Goal: Task Accomplishment & Management: Manage account settings

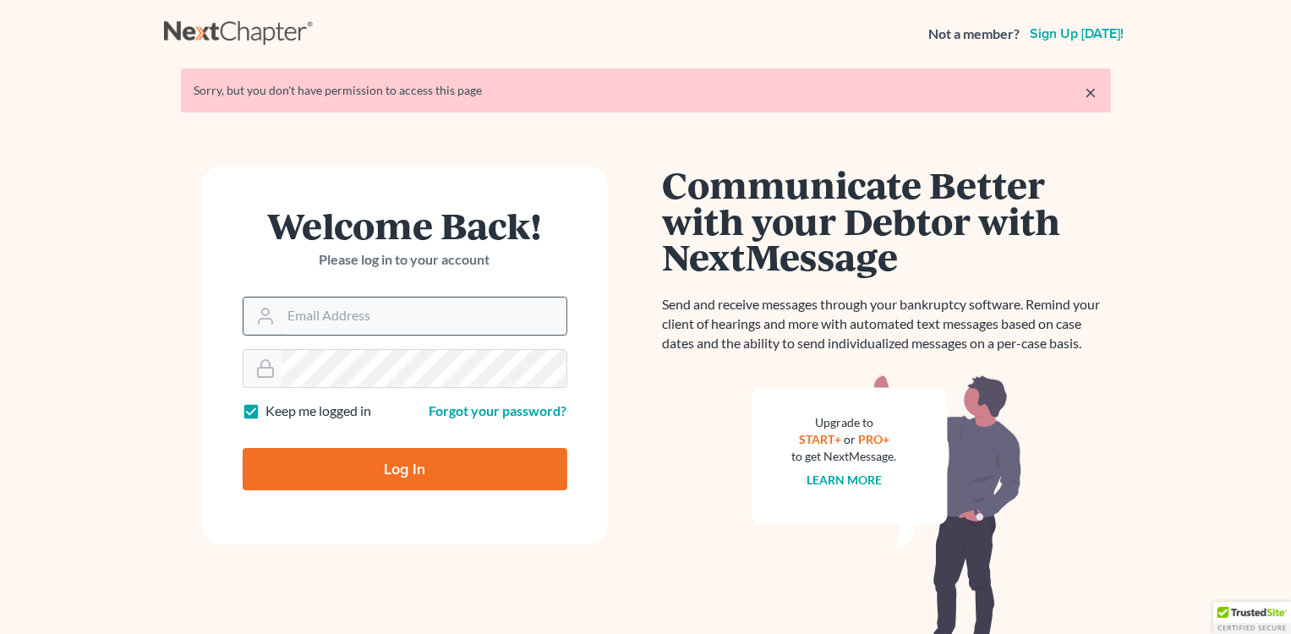
click at [395, 324] on input "Email Address" at bounding box center [423, 315] width 285 height 37
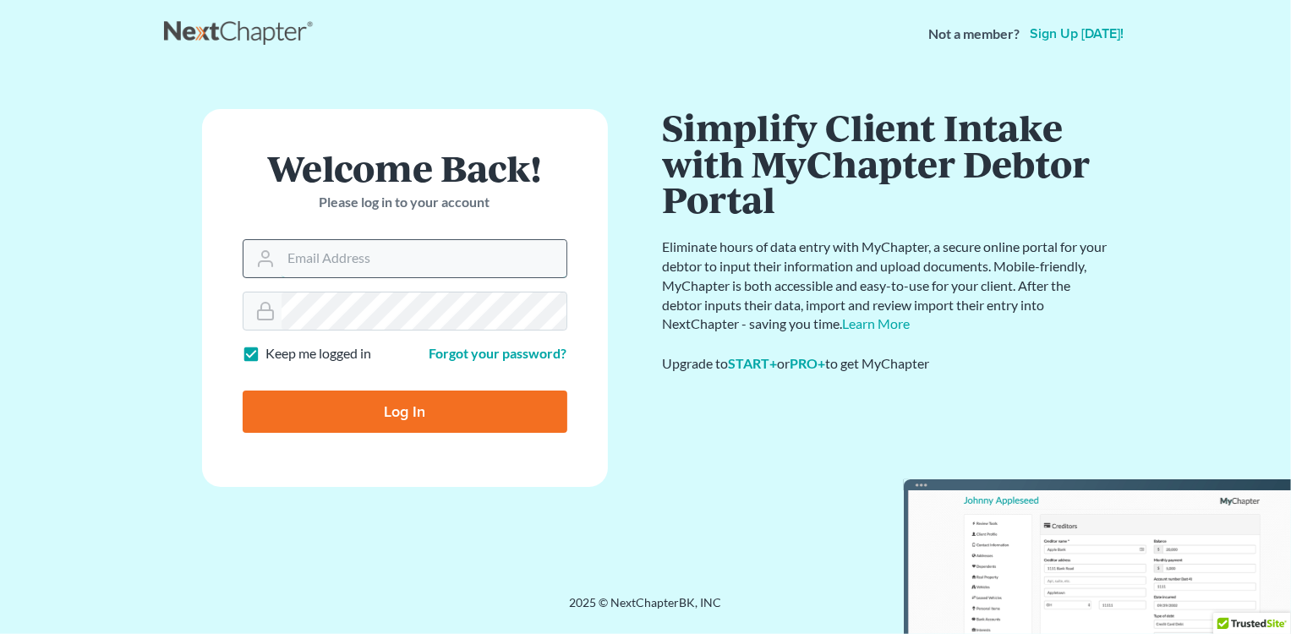
type input "[PERSON_NAME][EMAIL_ADDRESS][DOMAIN_NAME]"
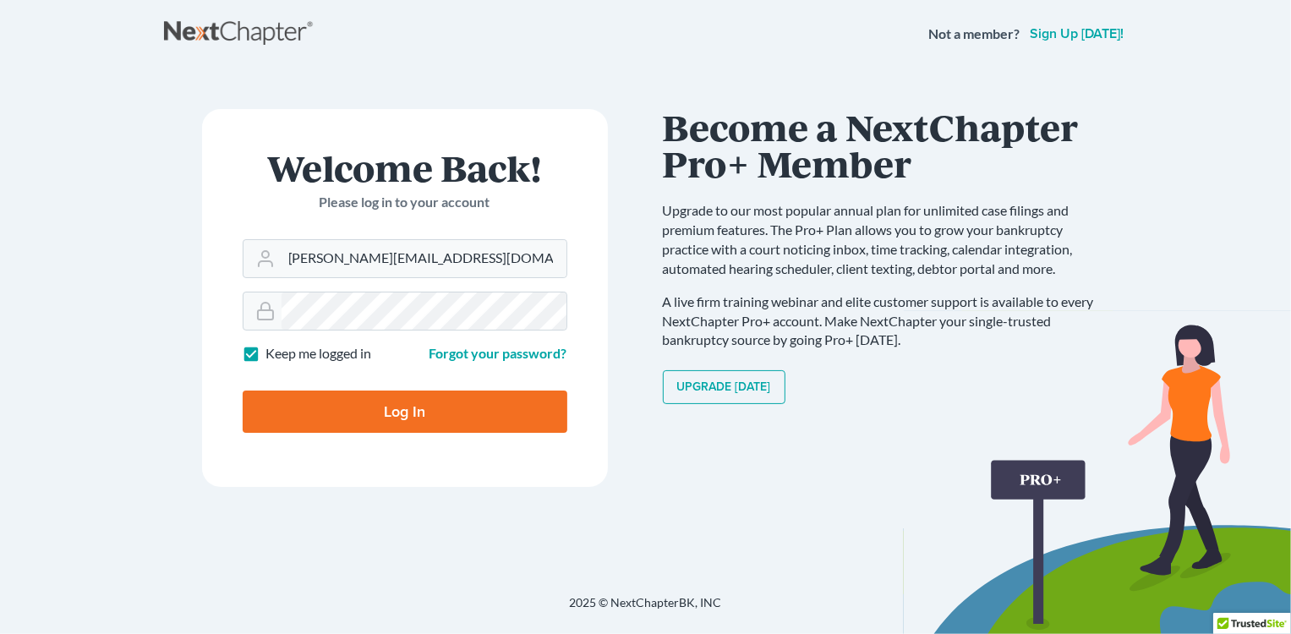
click at [560, 373] on div at bounding box center [416, 426] width 347 height 193
click at [489, 404] on input "Log In" at bounding box center [405, 411] width 325 height 42
type input "Thinking..."
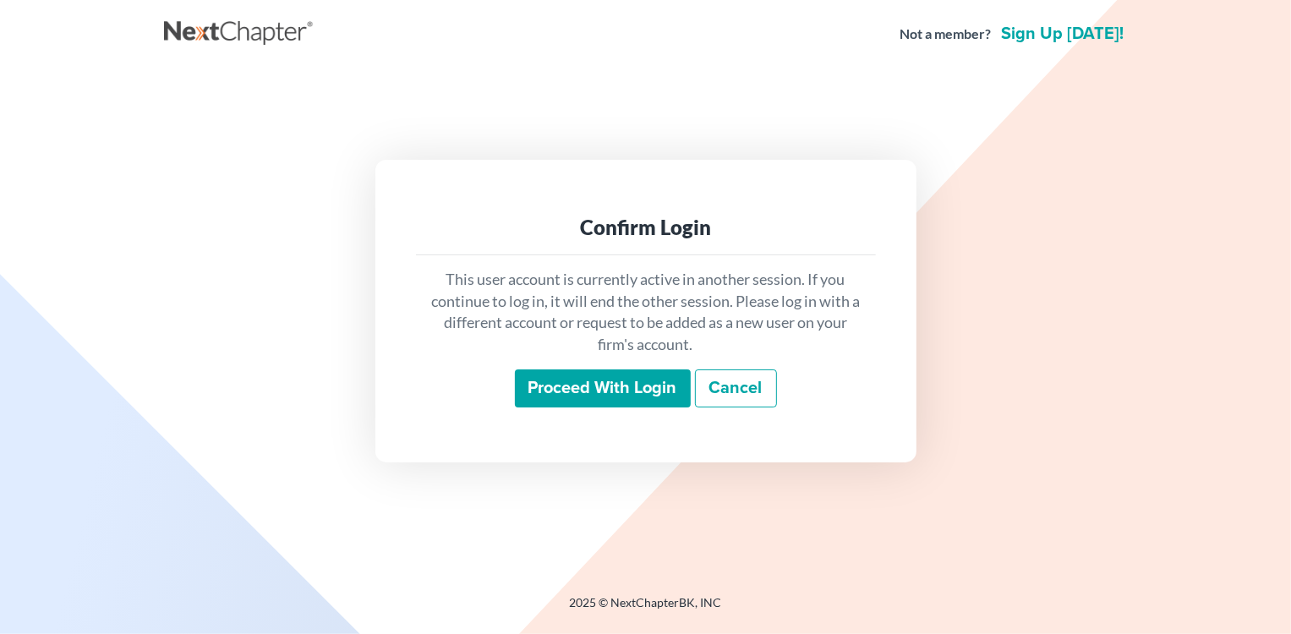
click at [559, 390] on input "Proceed with login" at bounding box center [603, 388] width 176 height 39
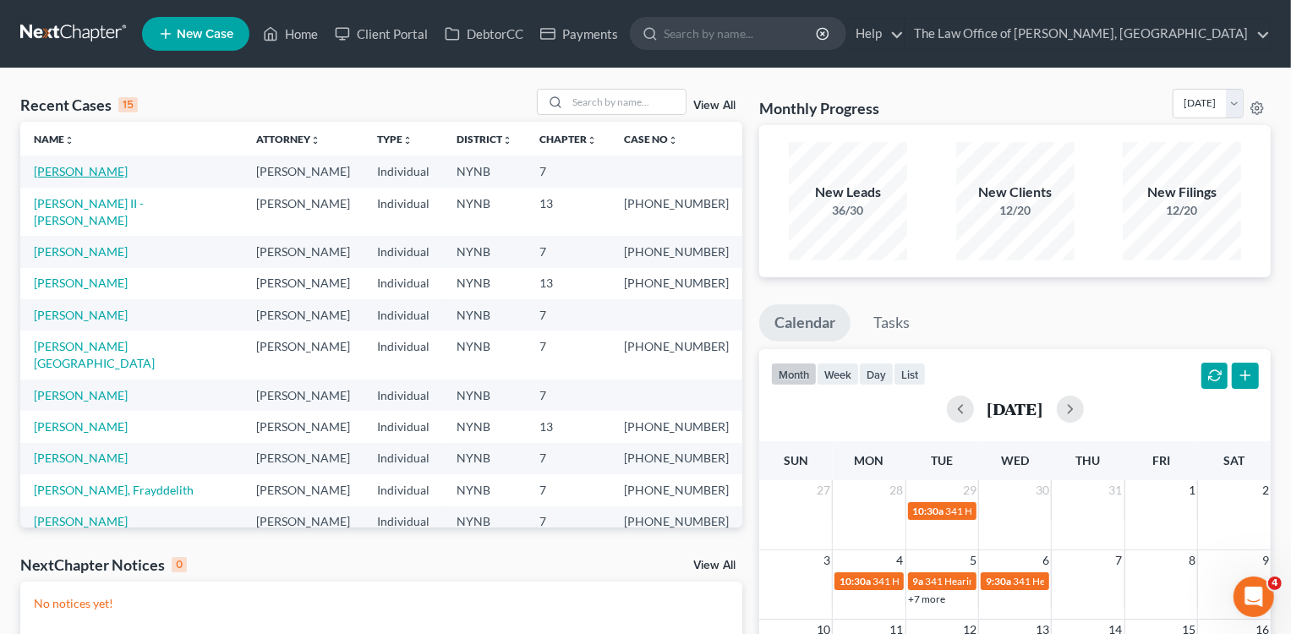
click at [69, 169] on link "Gibson, Jason" at bounding box center [81, 171] width 94 height 14
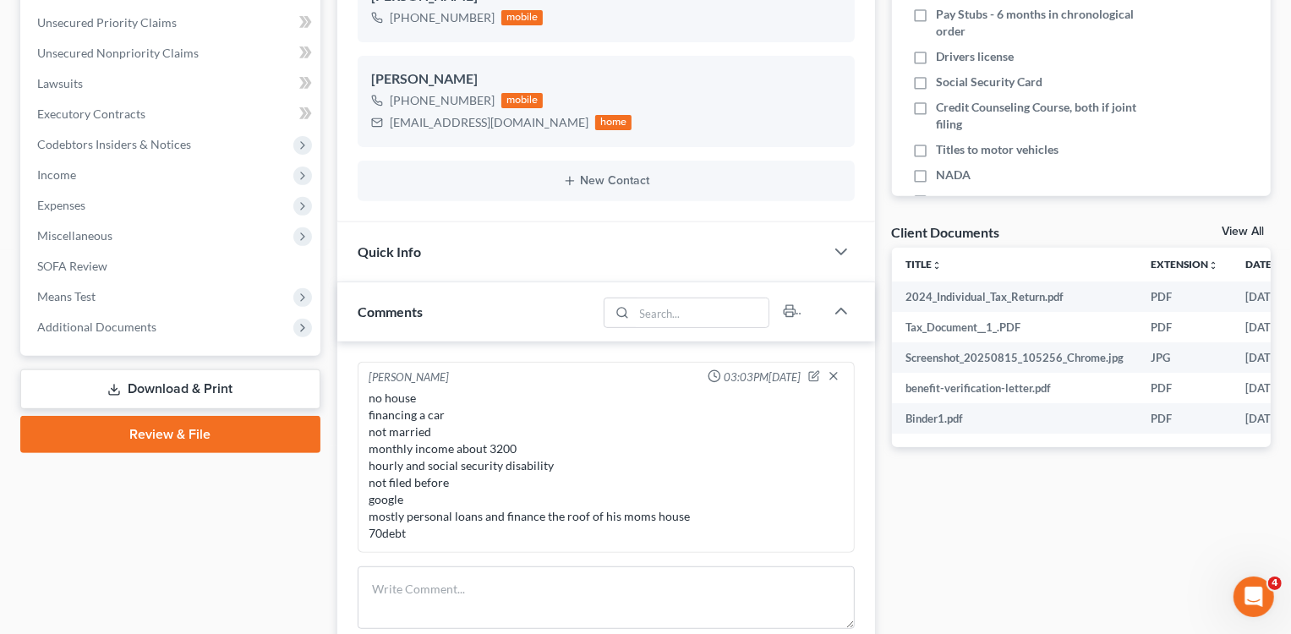
scroll to position [1430, 0]
click at [1235, 226] on link "View All" at bounding box center [1242, 232] width 42 height 12
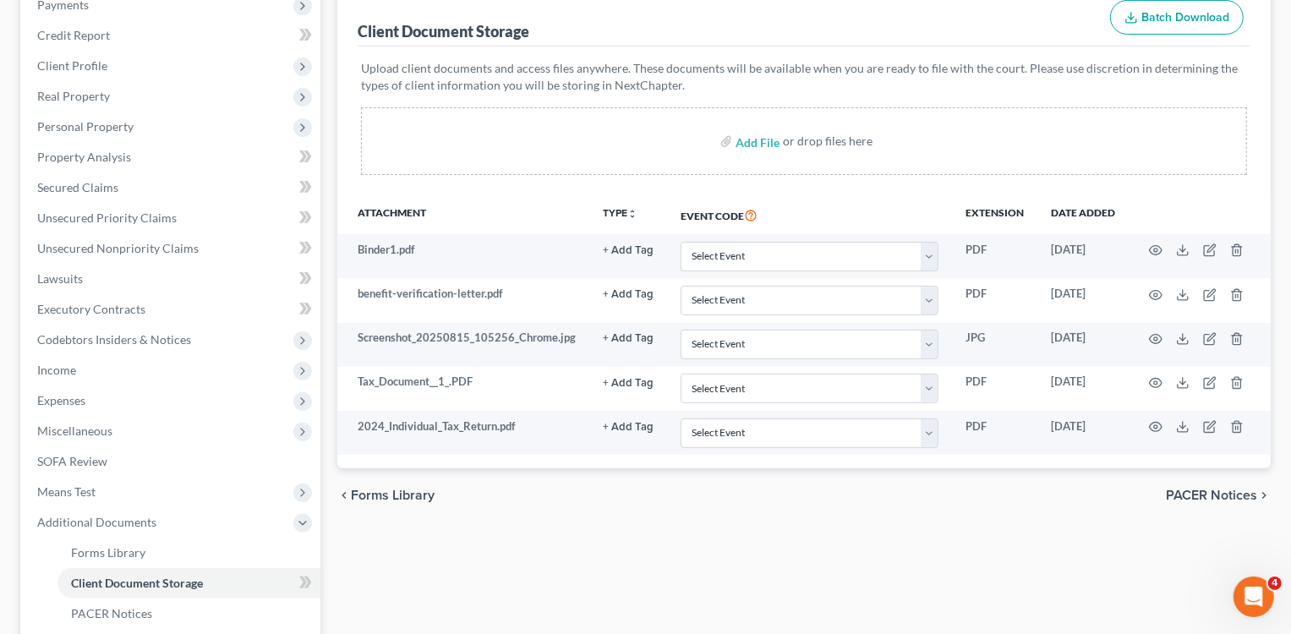
scroll to position [221, 0]
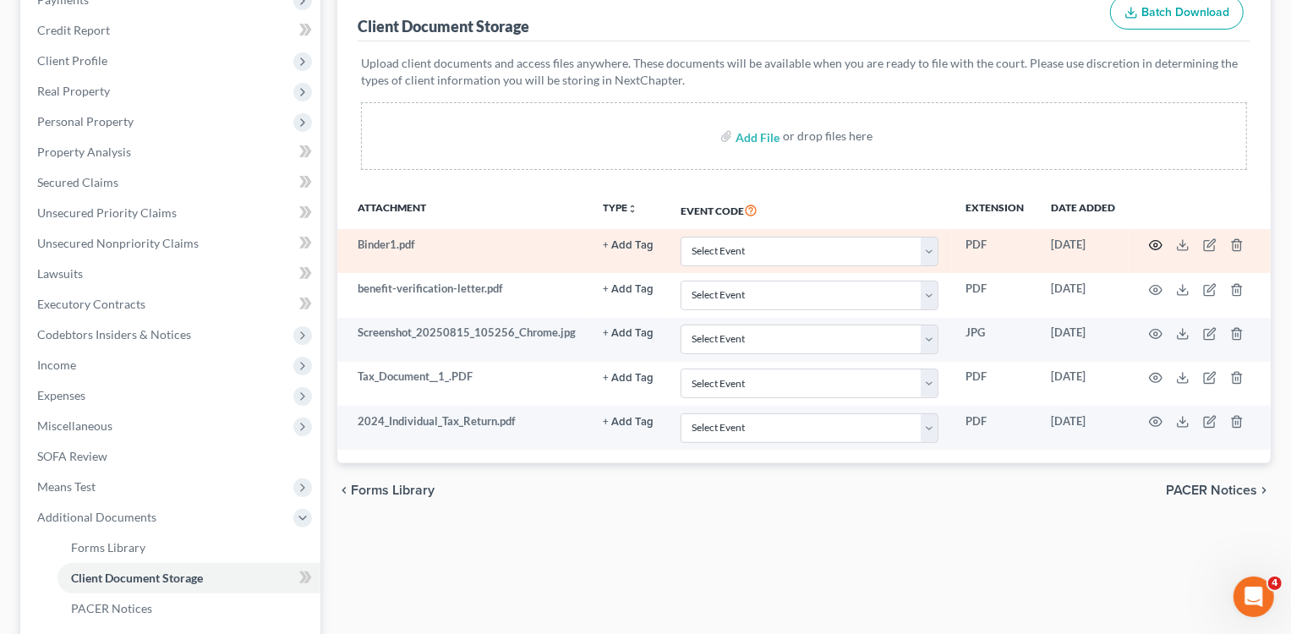
click at [1155, 241] on icon "button" at bounding box center [1156, 245] width 14 height 14
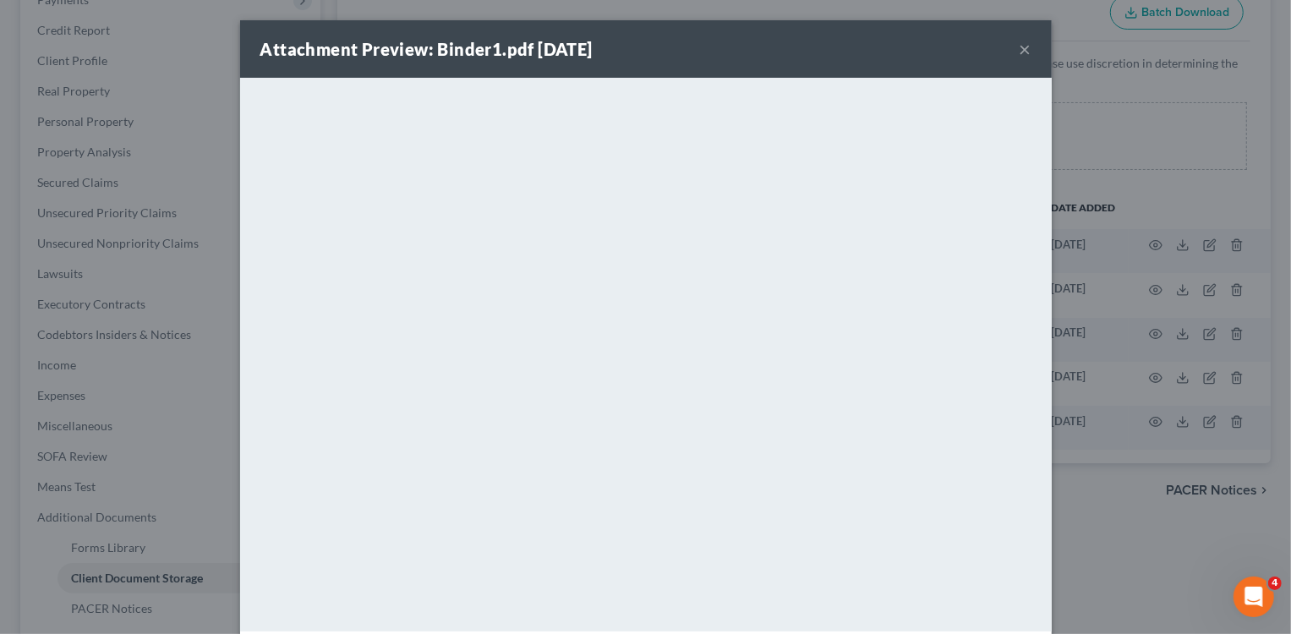
click at [1018, 52] on div "Attachment Preview: Binder1.pdf 08/18/2025 ×" at bounding box center [645, 48] width 811 height 57
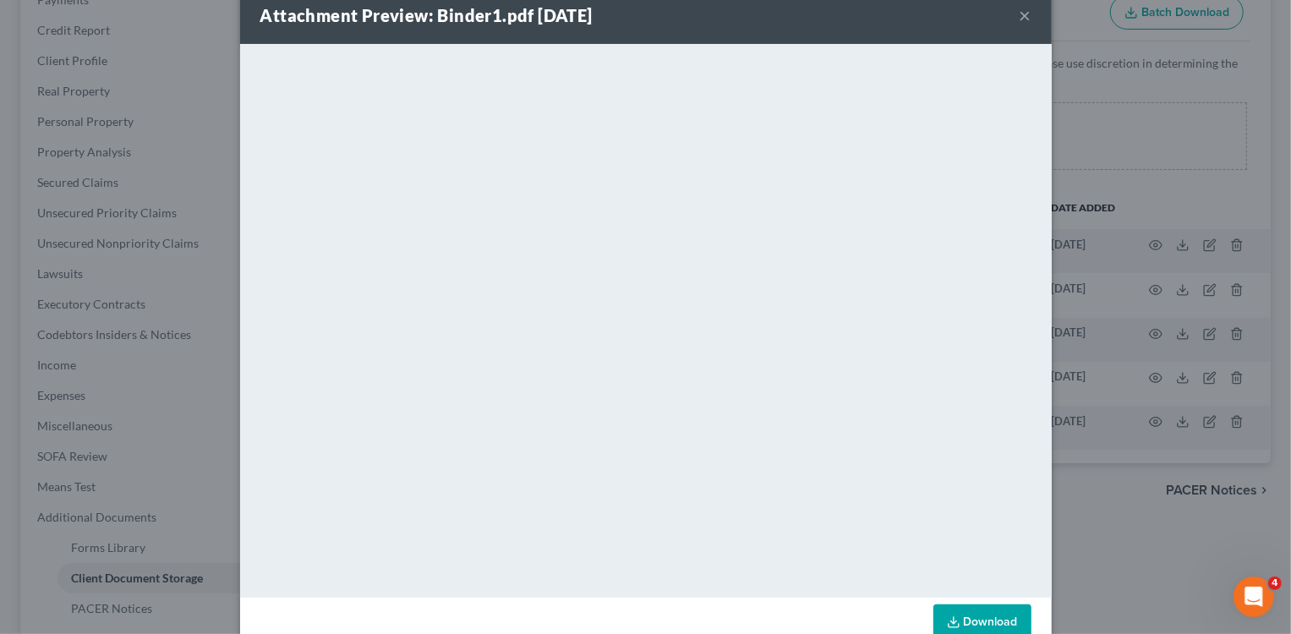
scroll to position [36, 0]
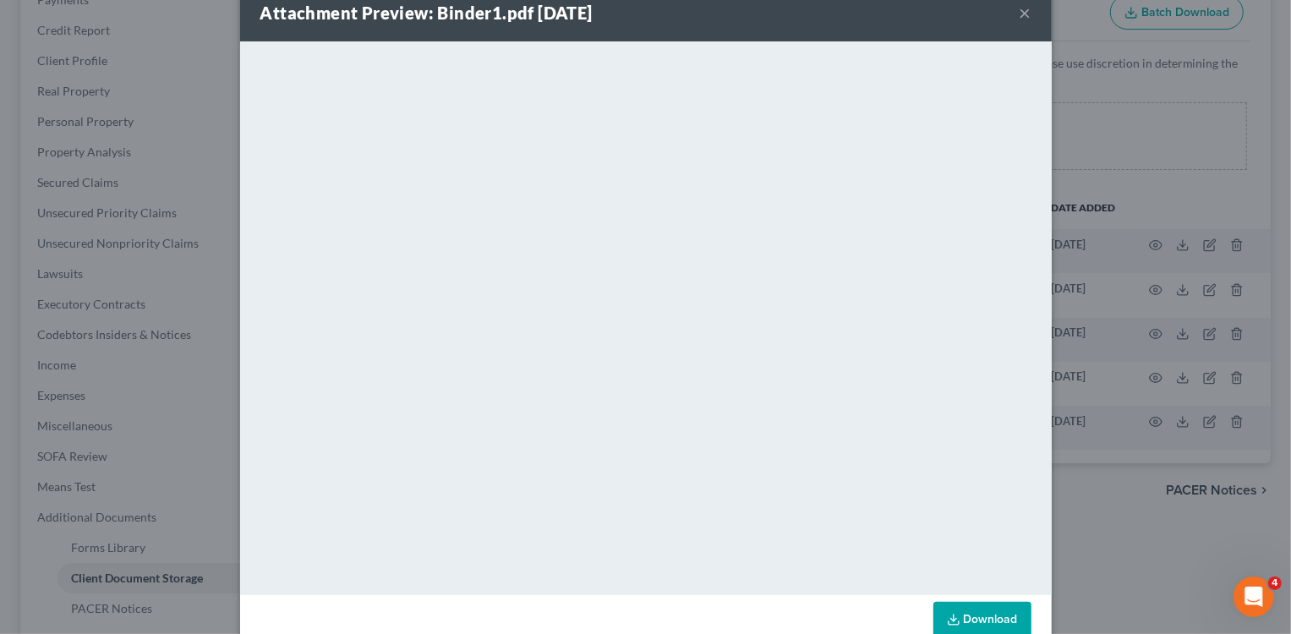
click at [1194, 146] on div "Attachment Preview: Binder1.pdf 08/18/2025 × <object ng-attr-data='https://next…" at bounding box center [645, 317] width 1291 height 634
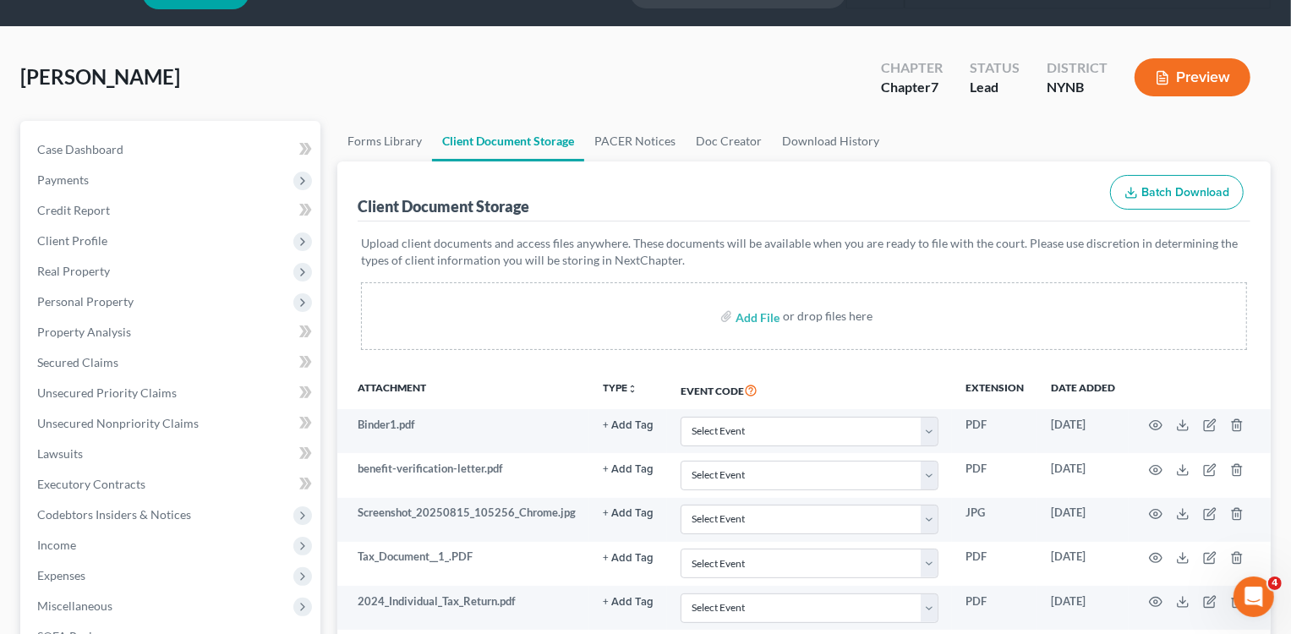
scroll to position [0, 0]
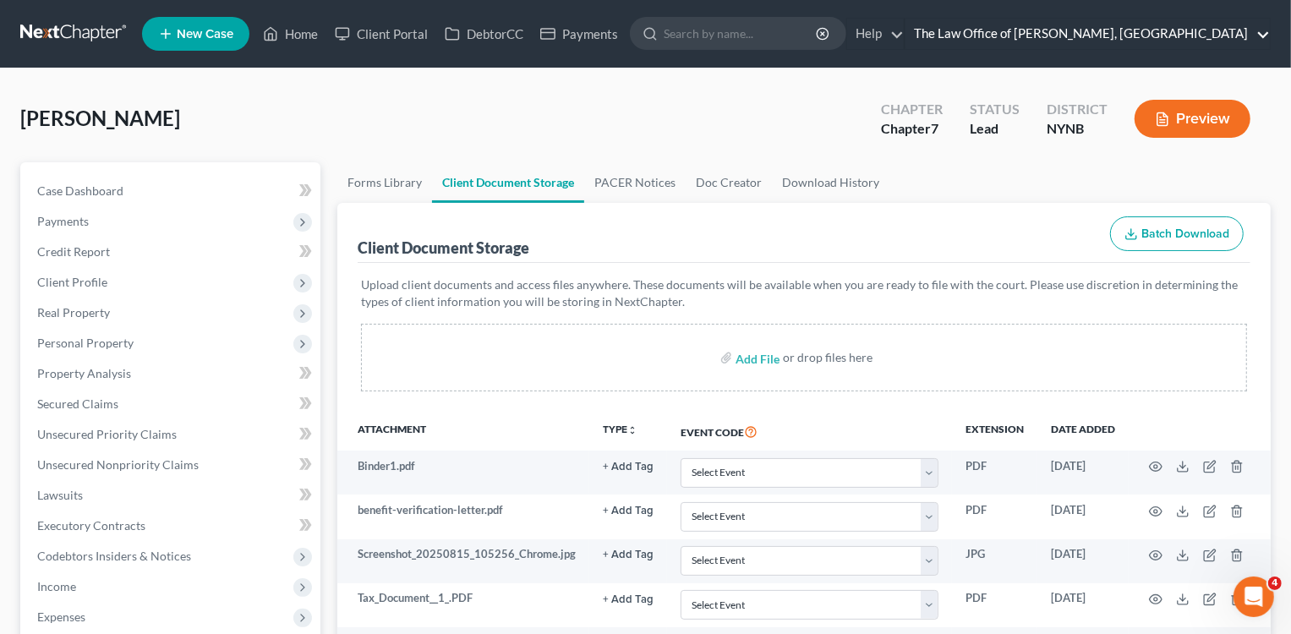
click at [1182, 35] on link "The Law Office of Christiaan Van Niekerk, PLLC" at bounding box center [1087, 34] width 364 height 30
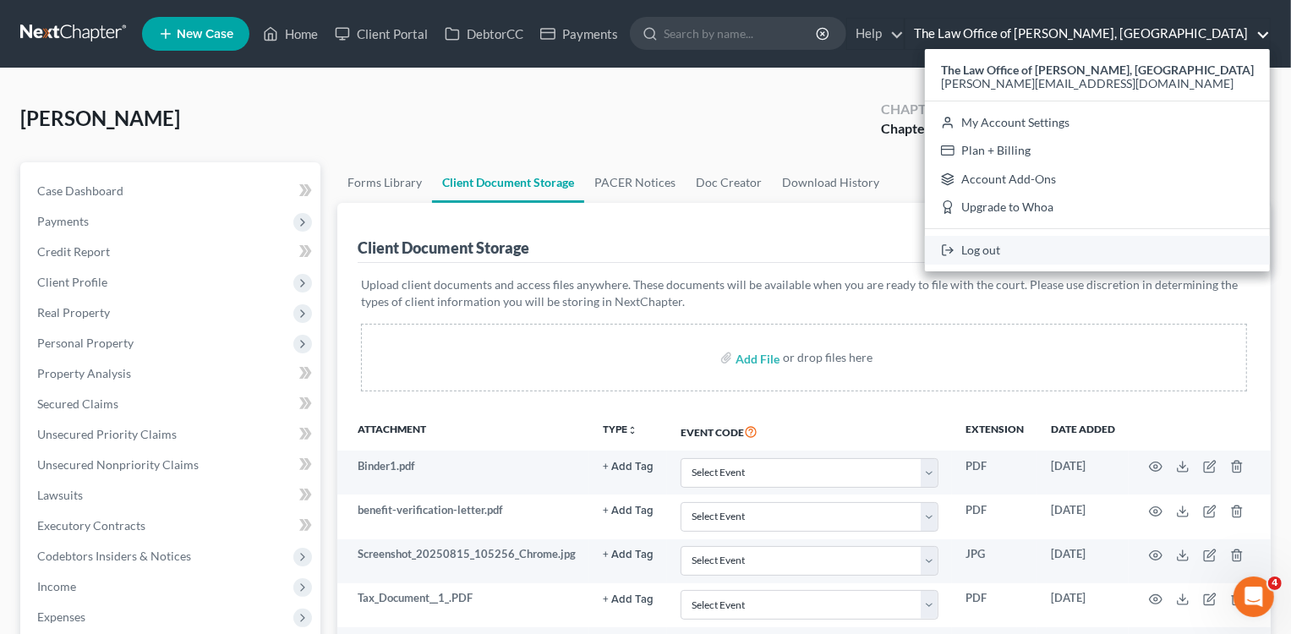
click at [1041, 245] on link "Log out" at bounding box center [1097, 250] width 345 height 29
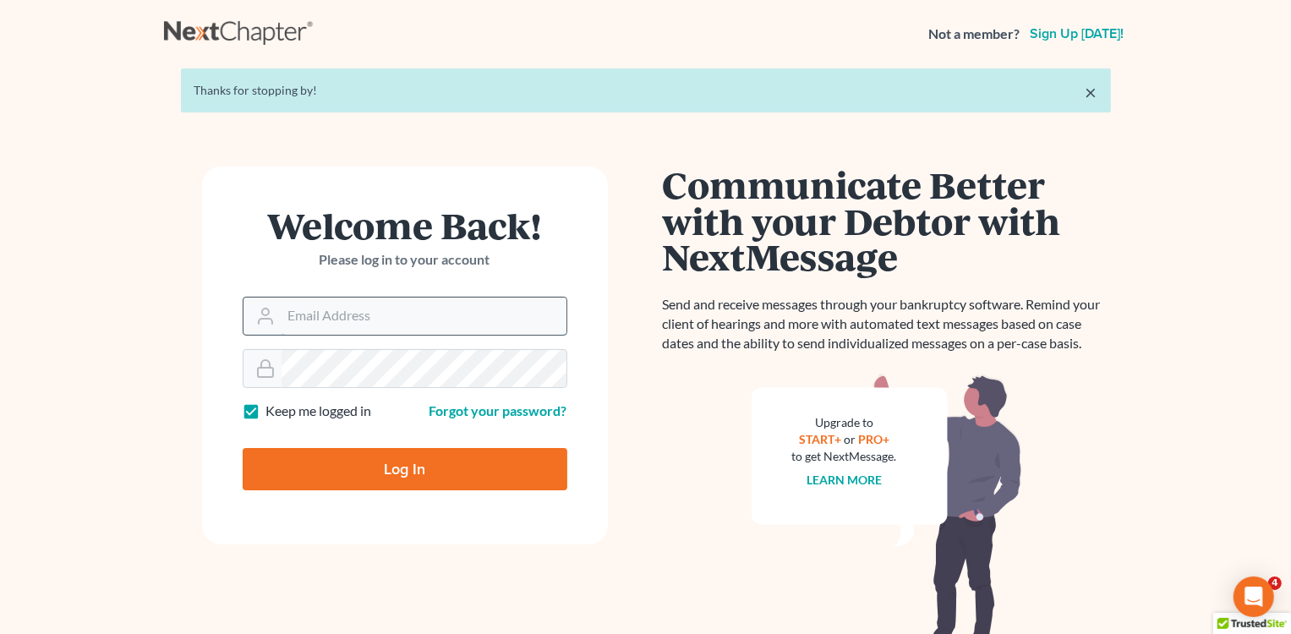
click at [314, 313] on input "Email Address" at bounding box center [423, 315] width 285 height 37
type input "tinikivanniekerk@gmail.com"
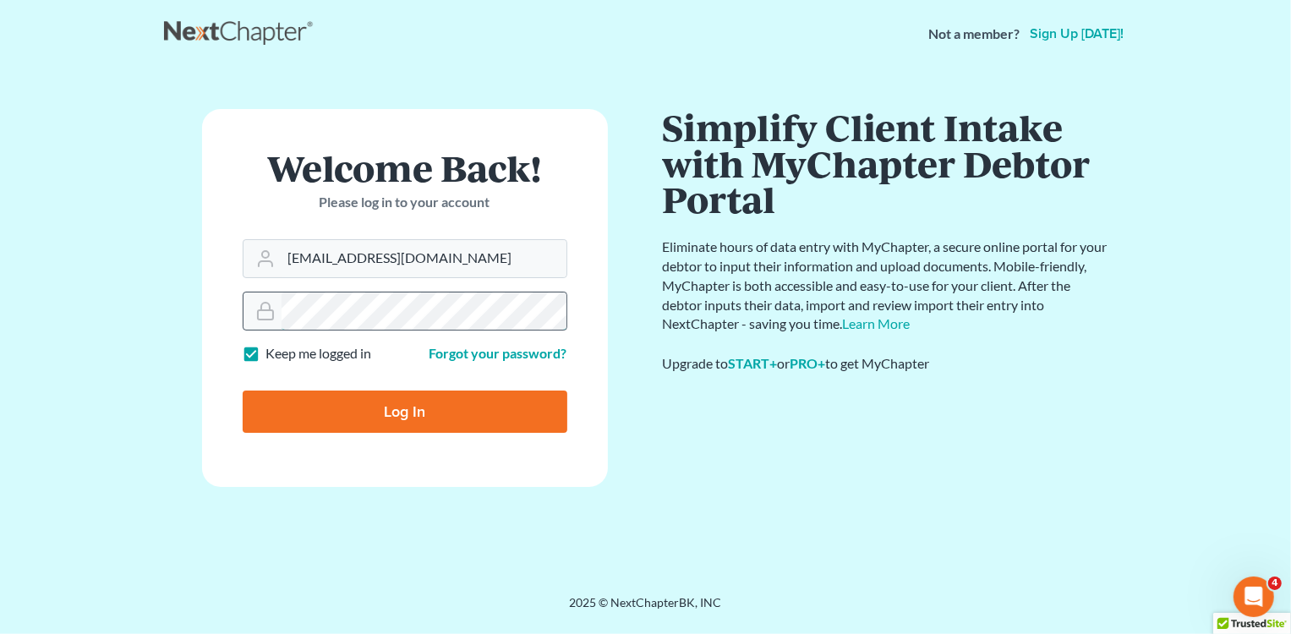
click at [243, 390] on input "Log In" at bounding box center [405, 411] width 325 height 42
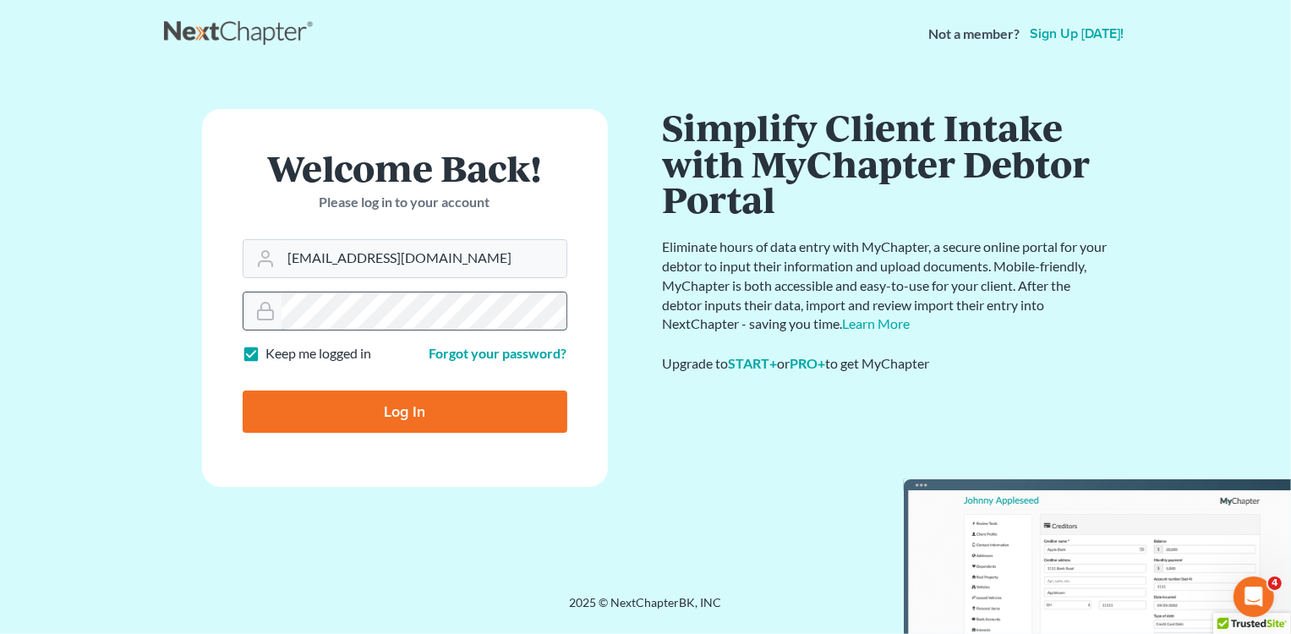
type input "Thinking..."
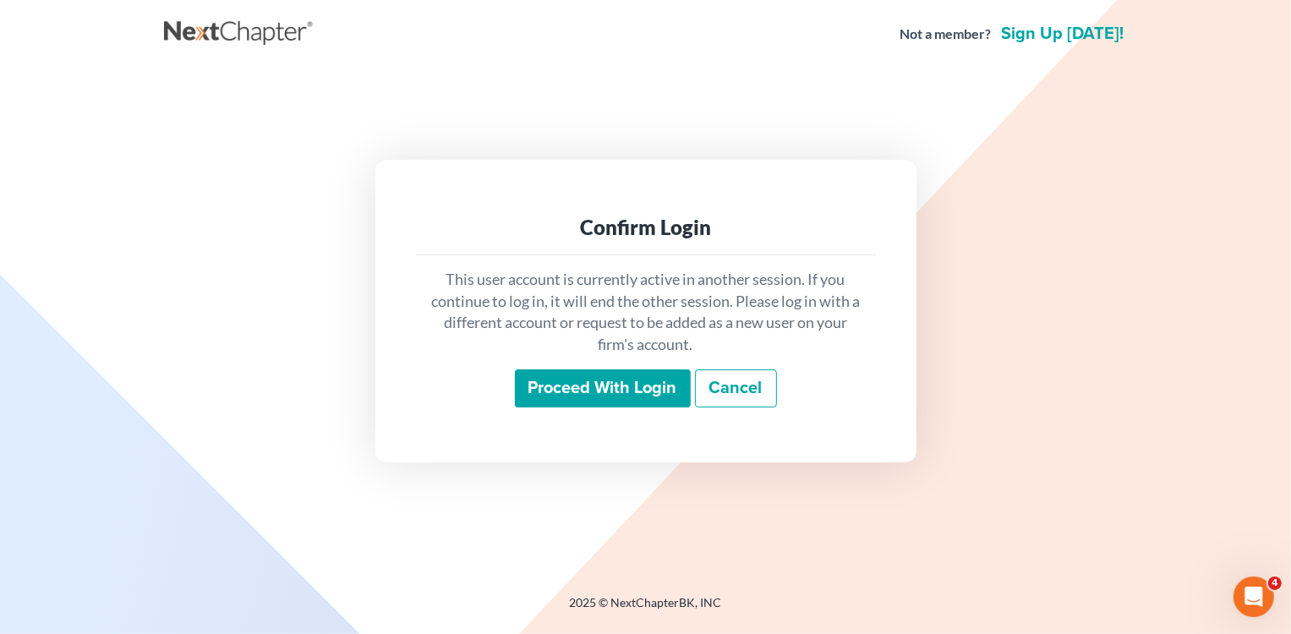
click at [730, 382] on link "Cancel" at bounding box center [736, 388] width 82 height 39
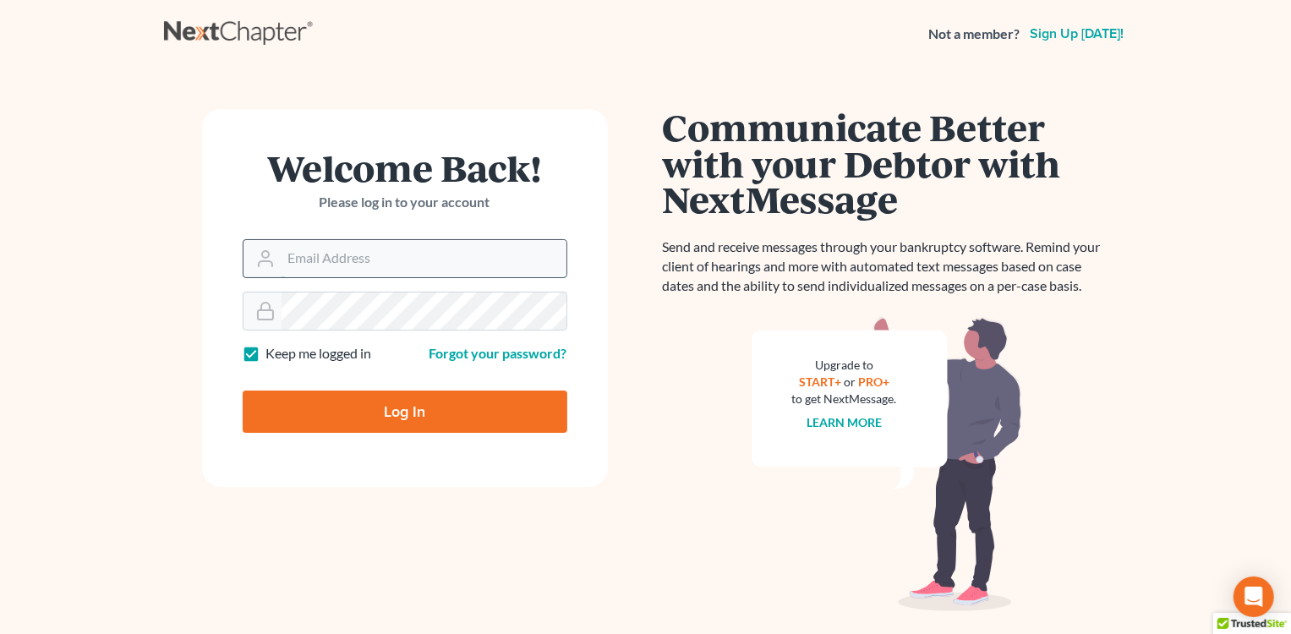
click at [442, 264] on input "Email Address" at bounding box center [423, 258] width 285 height 37
type input "tinikivanniekerk@gmail.com"
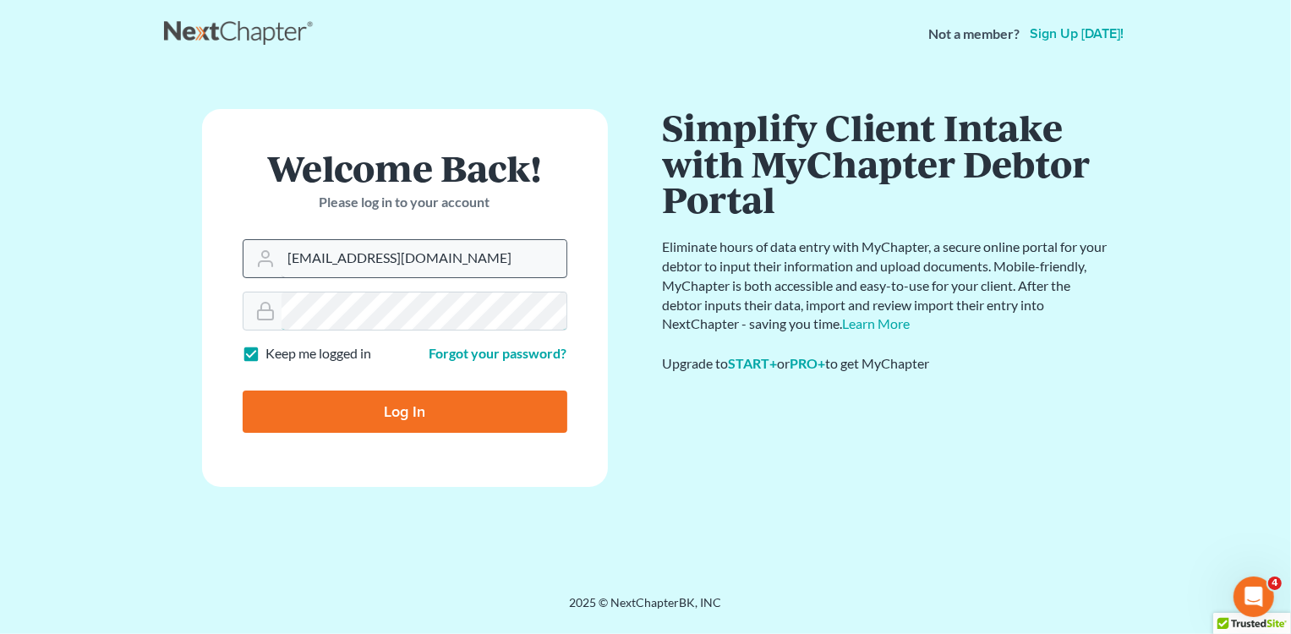
click at [243, 390] on input "Log In" at bounding box center [405, 411] width 325 height 42
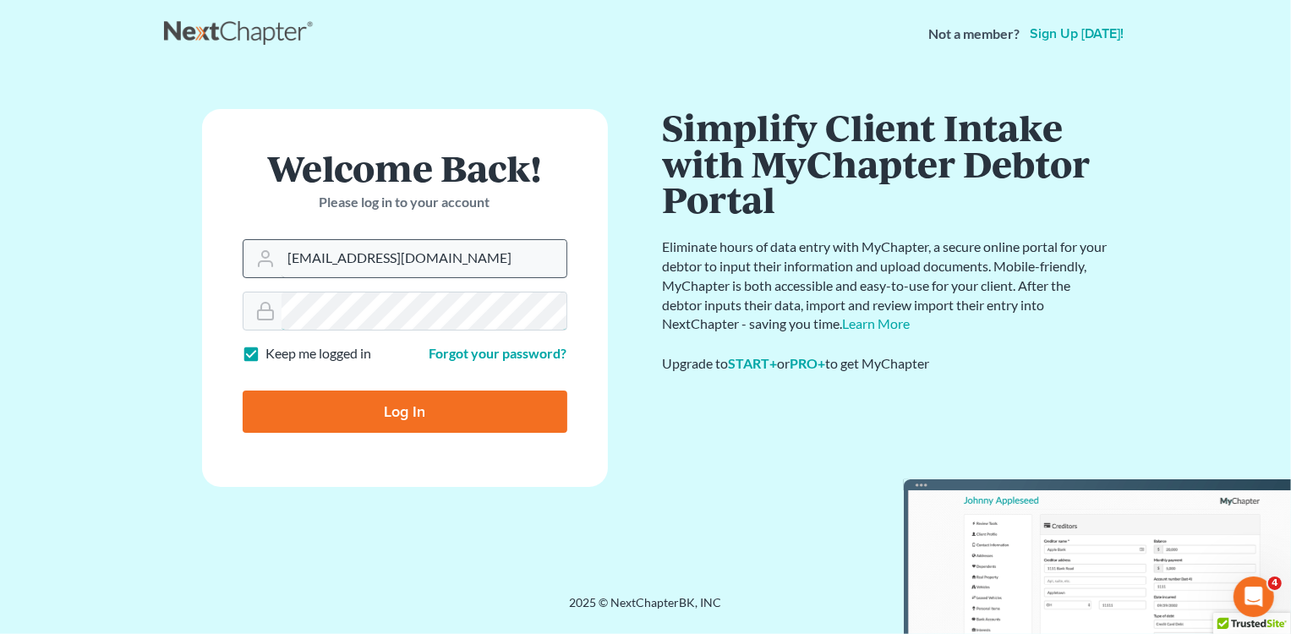
type input "Thinking..."
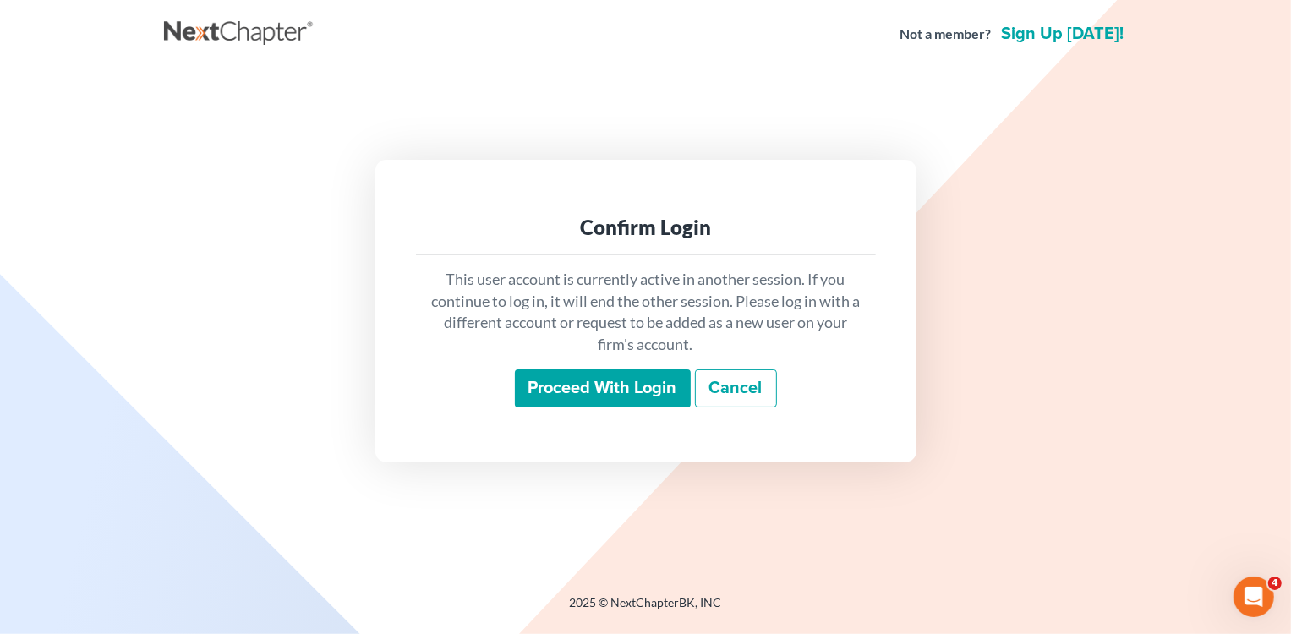
click at [717, 389] on link "Cancel" at bounding box center [736, 388] width 82 height 39
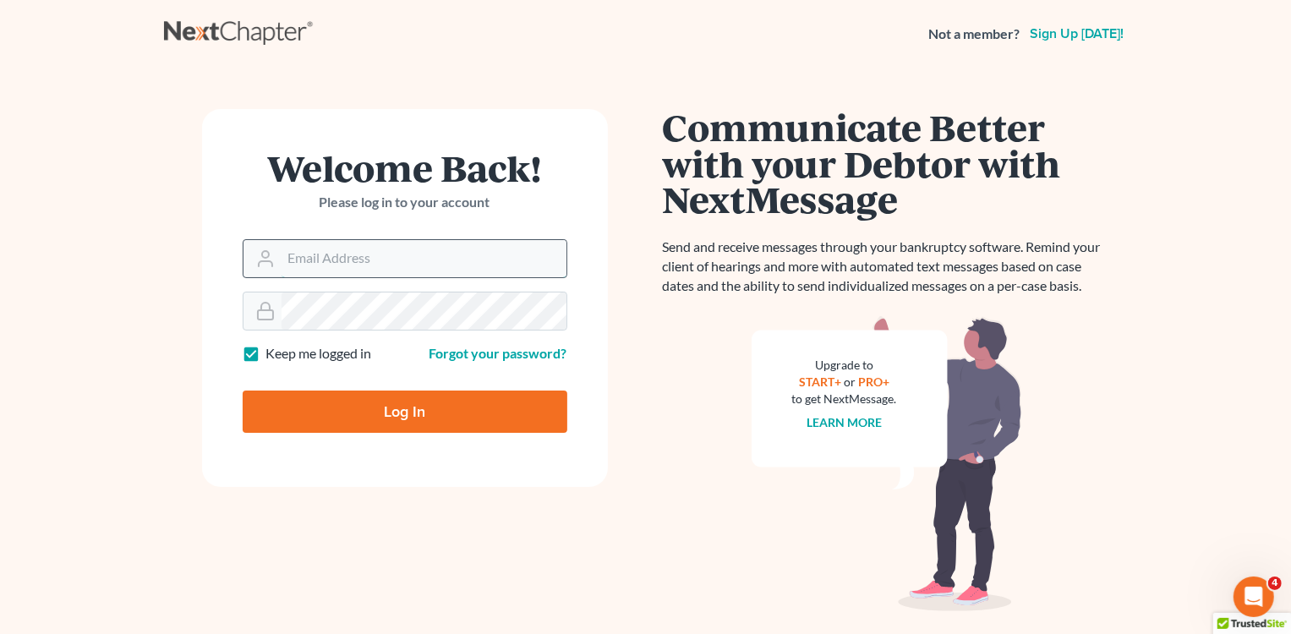
click at [419, 249] on input "Email Address" at bounding box center [423, 258] width 285 height 37
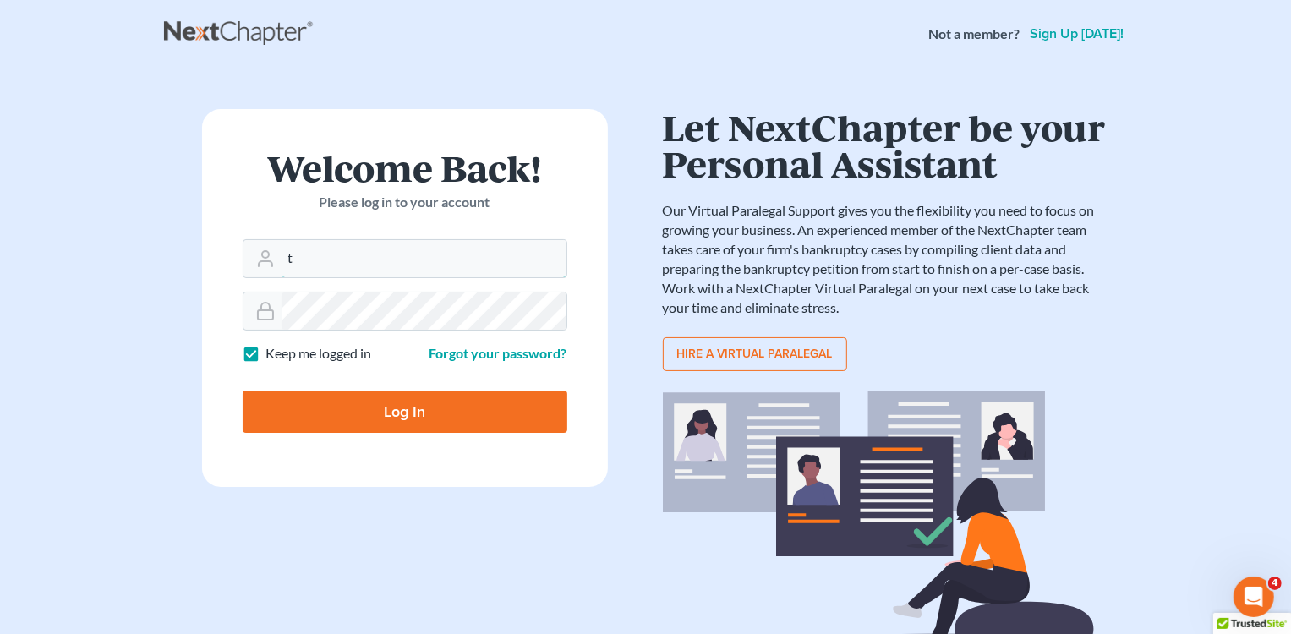
type input "[EMAIL_ADDRESS][DOMAIN_NAME]"
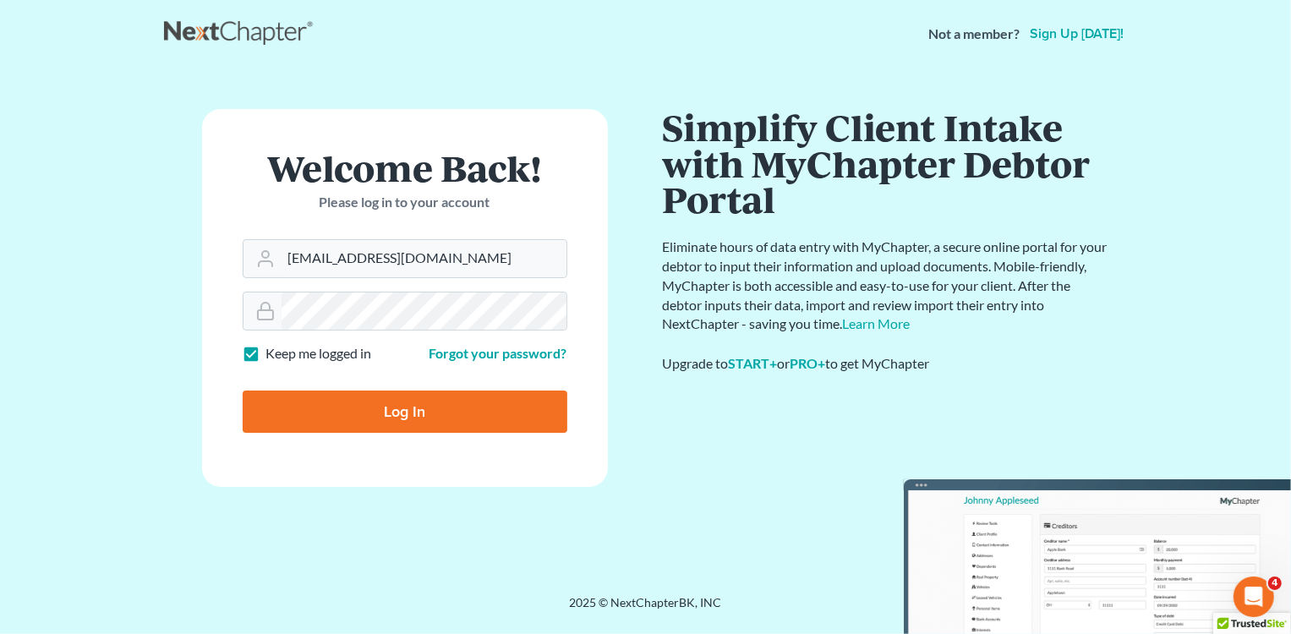
click at [403, 420] on input "Log In" at bounding box center [405, 411] width 325 height 42
type input "Thinking..."
